Goal: Information Seeking & Learning: Learn about a topic

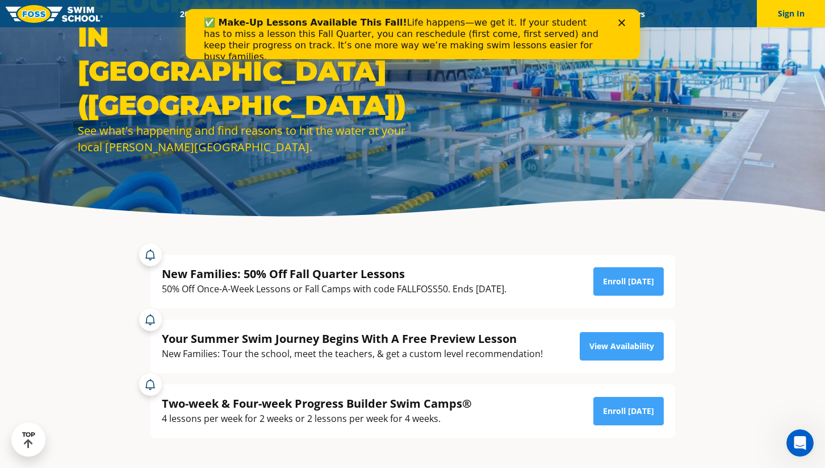
scroll to position [105, 0]
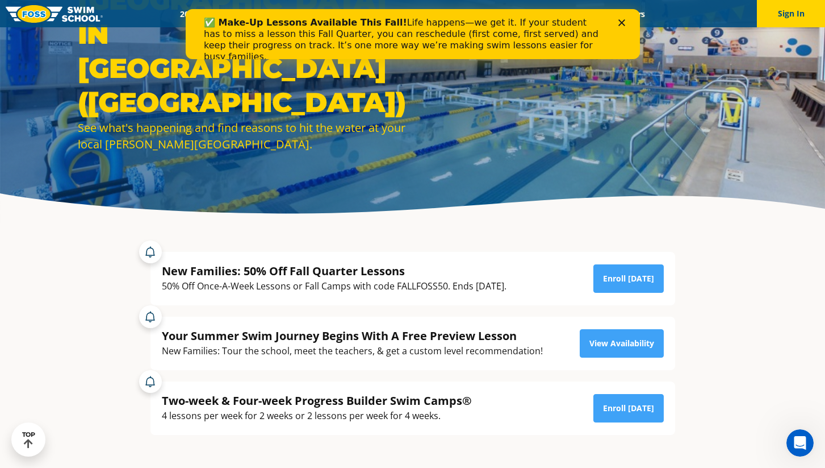
click at [428, 290] on div "50% Off Once-A-Week Lessons or Fall Camps with code FALLFOSS50. Ends [DATE]." at bounding box center [334, 285] width 345 height 15
click at [428, 290] on div "50% Off Once-A-Week Lessons or Fall Camps with code FALLFOSS50. Ends September …" at bounding box center [334, 285] width 345 height 15
copy div "FALLFOSS50"
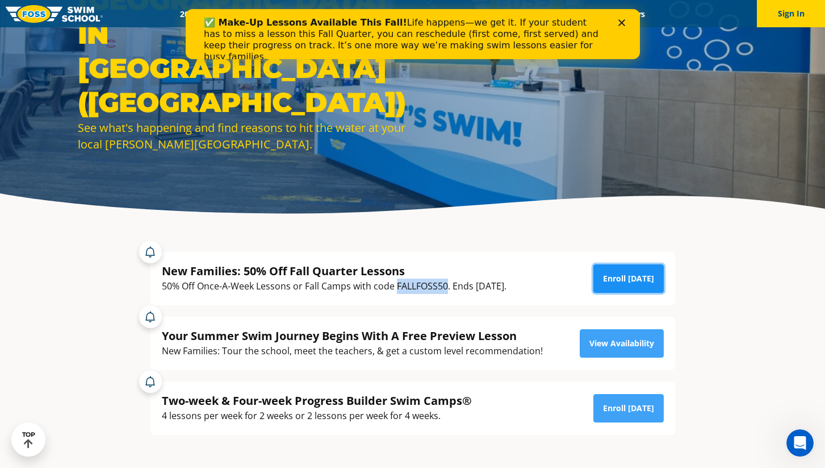
click at [620, 276] on link "Enroll Today" at bounding box center [629, 278] width 70 height 28
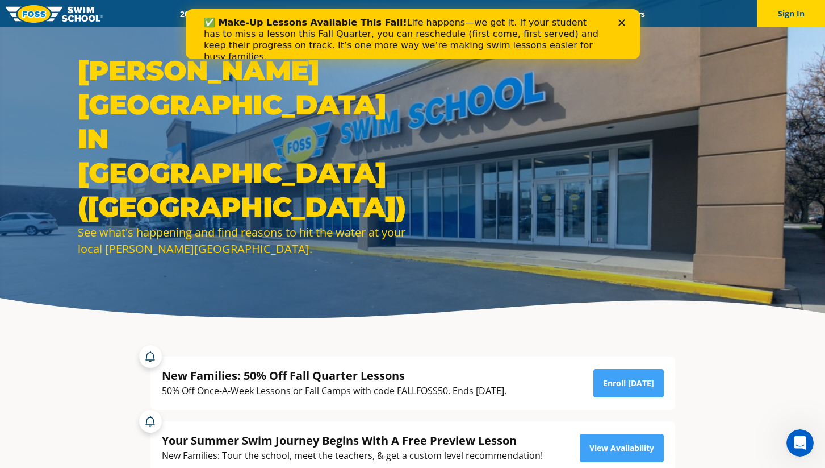
click at [624, 19] on div "✅ Make-Up Lessons Available This Fall! Life happens—we get it. If your student …" at bounding box center [412, 40] width 454 height 52
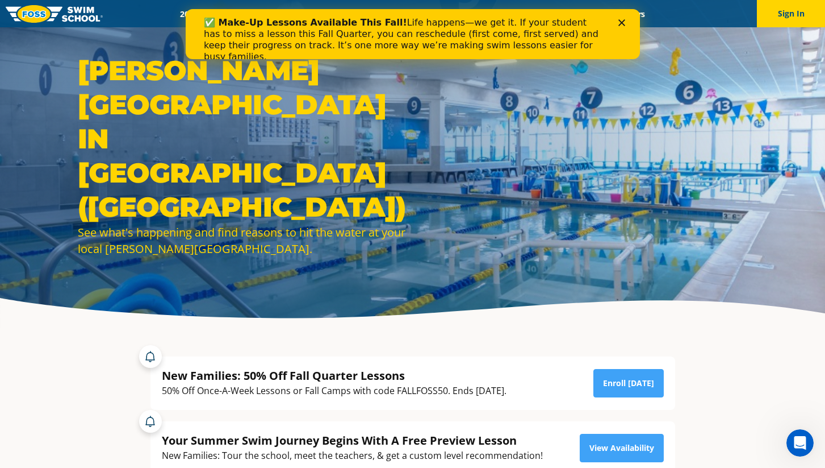
click at [620, 21] on polygon "Close" at bounding box center [621, 22] width 7 height 7
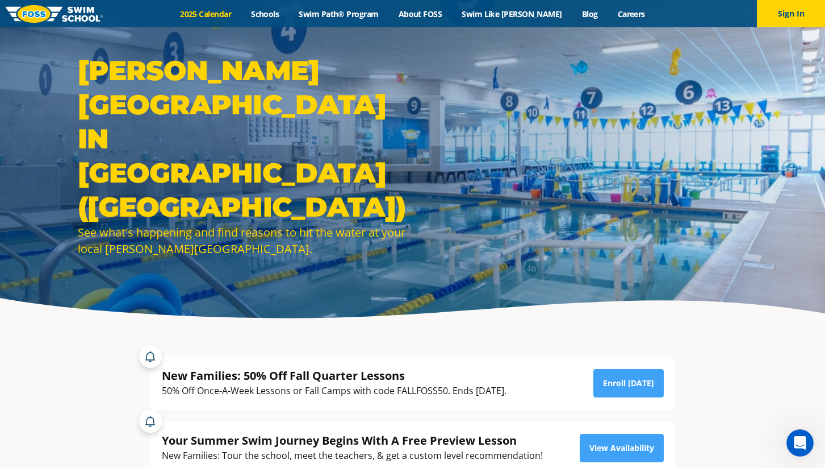
click at [241, 11] on link "2025 Calendar" at bounding box center [205, 14] width 71 height 11
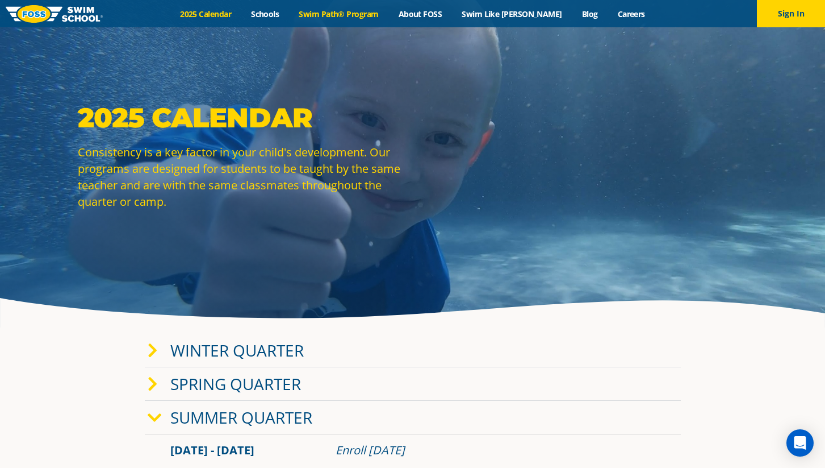
click at [361, 11] on link "Swim Path® Program" at bounding box center [338, 14] width 99 height 11
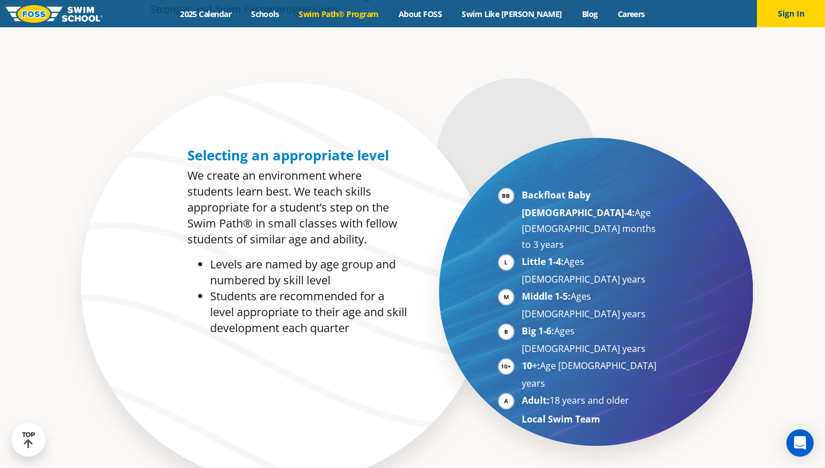
scroll to position [535, 0]
click at [600, 140] on div "Selecting an appropriate level We create an environment where students learn be…" at bounding box center [413, 294] width 548 height 448
